Goal: Navigation & Orientation: Go to known website

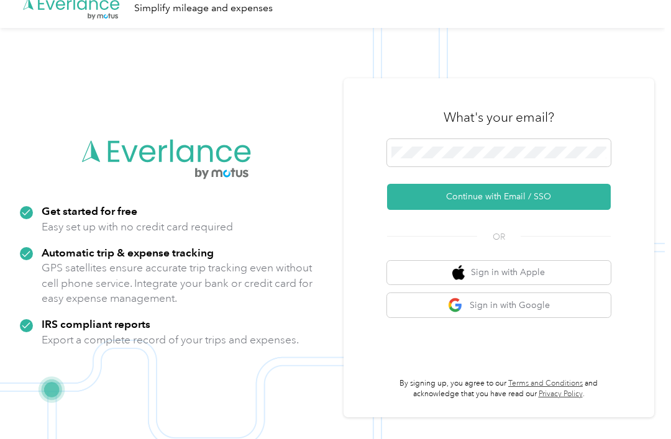
scroll to position [40, 0]
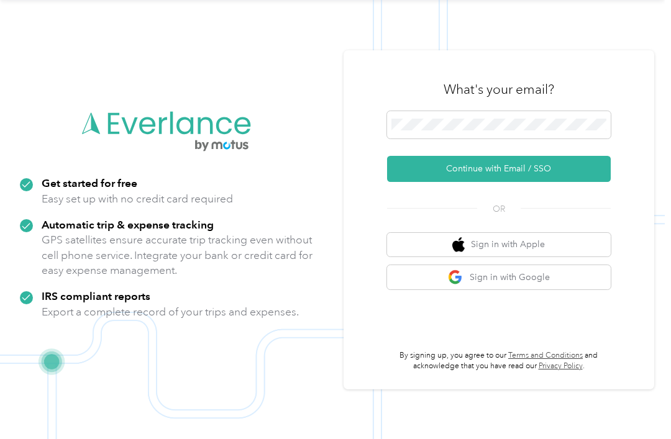
click at [559, 182] on button "Continue with Email / SSO" at bounding box center [499, 169] width 224 height 26
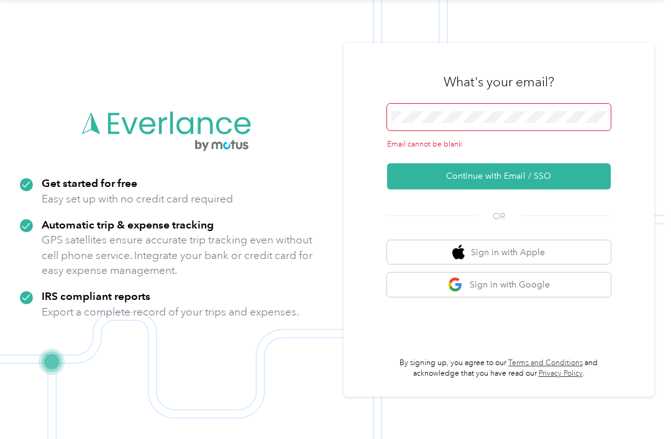
click at [564, 190] on button "Continue with Email / SSO" at bounding box center [499, 176] width 224 height 26
click at [653, 139] on div "What's your email? Email cannot be blank Continue with Email / SSO OR Sign in w…" at bounding box center [499, 220] width 311 height 354
click at [21, 107] on img at bounding box center [332, 219] width 665 height 439
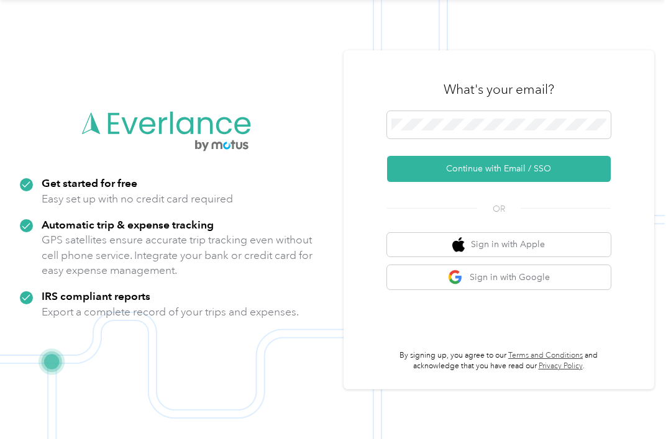
click at [525, 182] on button "Continue with Email / SSO" at bounding box center [499, 169] width 224 height 26
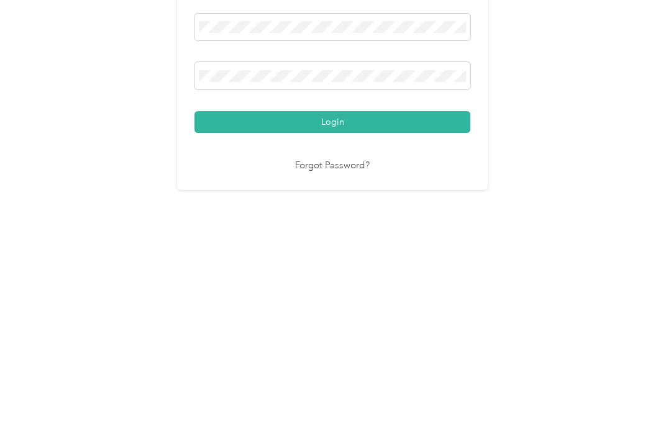
click at [349, 287] on button "Login" at bounding box center [333, 298] width 276 height 22
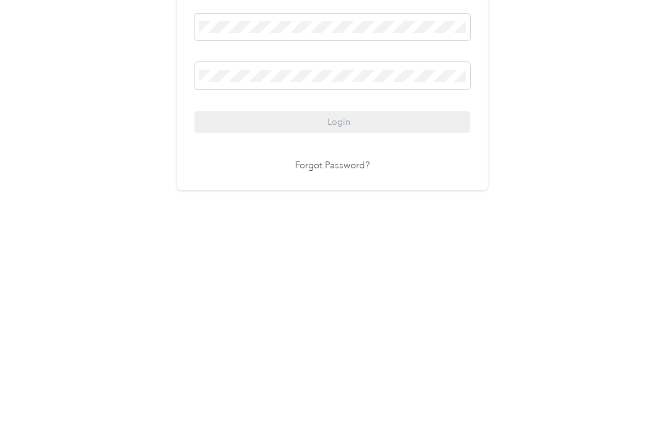
scroll to position [22, 0]
